Goal: Task Accomplishment & Management: Manage account settings

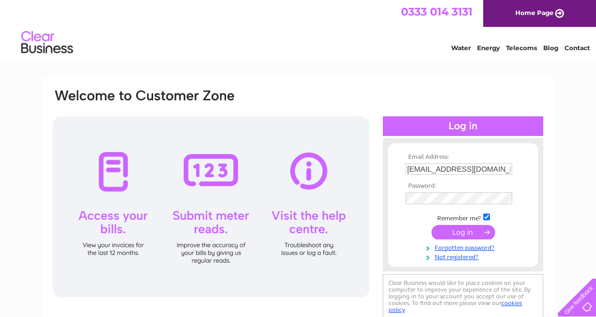
click at [472, 232] on input "submit" at bounding box center [464, 232] width 64 height 14
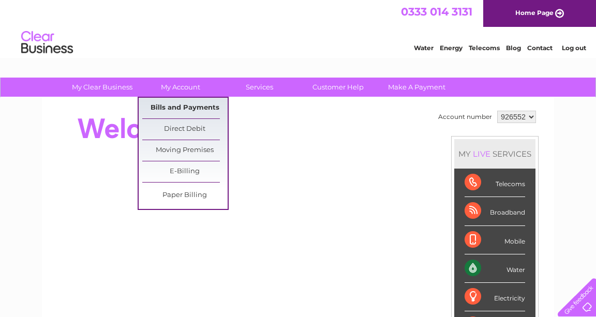
click at [191, 107] on link "Bills and Payments" at bounding box center [184, 108] width 85 height 21
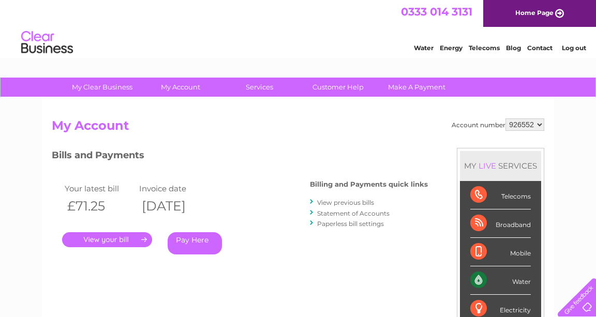
click at [121, 242] on link "." at bounding box center [107, 239] width 90 height 15
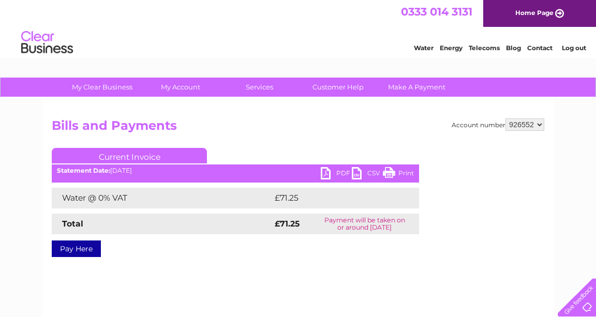
click at [331, 174] on link "PDF" at bounding box center [336, 174] width 31 height 15
